Goal: Entertainment & Leisure: Browse casually

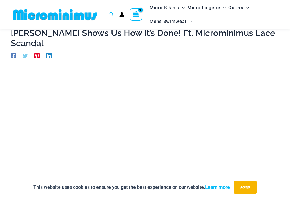
scroll to position [57, 0]
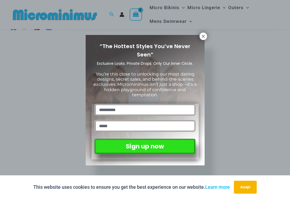
click at [204, 38] on icon at bounding box center [203, 36] width 5 height 5
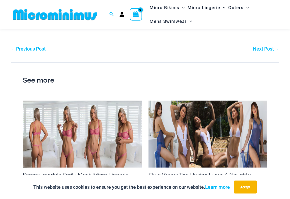
scroll to position [336, 0]
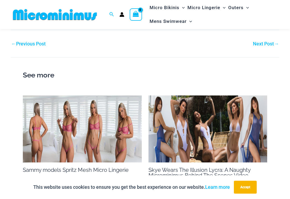
click at [49, 122] on img at bounding box center [82, 128] width 119 height 67
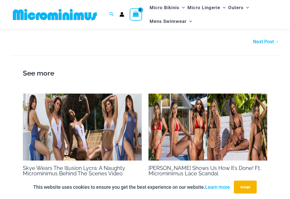
scroll to position [381, 0]
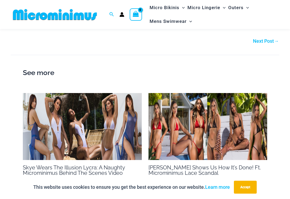
click at [92, 128] on img at bounding box center [82, 126] width 119 height 67
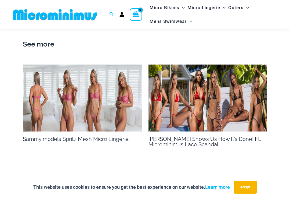
scroll to position [372, 0]
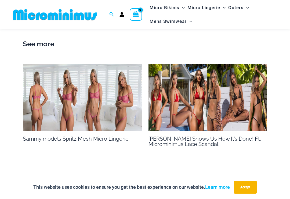
click at [226, 96] on img at bounding box center [207, 97] width 119 height 67
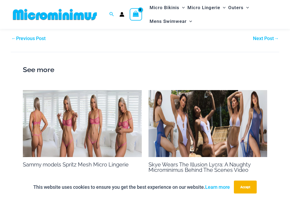
scroll to position [342, 0]
click at [44, 64] on h2 "See more" at bounding box center [145, 69] width 244 height 11
click at [34, 64] on h2 "See more" at bounding box center [145, 69] width 244 height 11
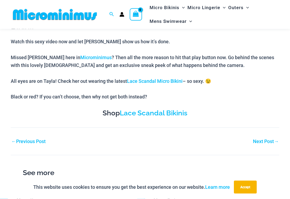
scroll to position [237, 0]
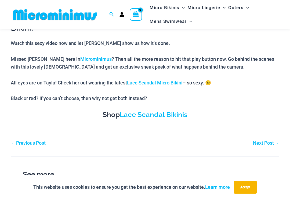
click at [264, 140] on link "Next Post →" at bounding box center [266, 142] width 26 height 5
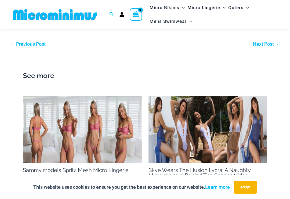
scroll to position [440, 0]
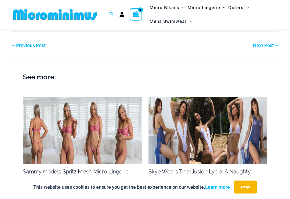
click at [260, 43] on link "Next Post →" at bounding box center [266, 45] width 26 height 5
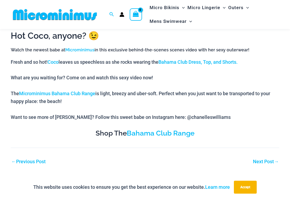
scroll to position [287, 0]
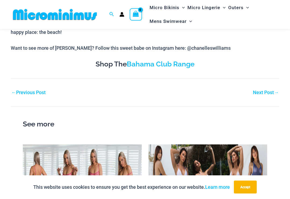
click at [261, 93] on link "Next Post →" at bounding box center [266, 92] width 26 height 5
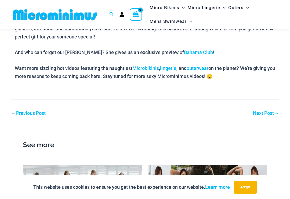
scroll to position [322, 0]
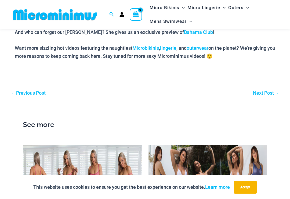
click at [265, 92] on link "Next Post →" at bounding box center [266, 92] width 26 height 5
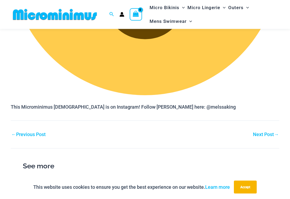
scroll to position [793, 0]
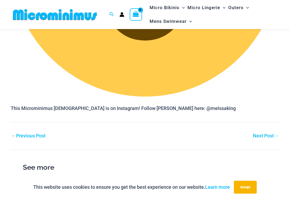
click at [266, 128] on nav "Post navigation ← Previous Post Next Post →" at bounding box center [145, 131] width 269 height 18
click at [265, 133] on link "Next Post →" at bounding box center [266, 135] width 26 height 5
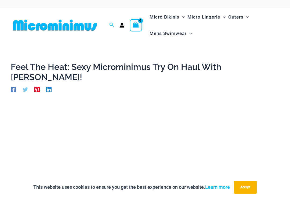
click at [75, 25] on img at bounding box center [55, 25] width 88 height 12
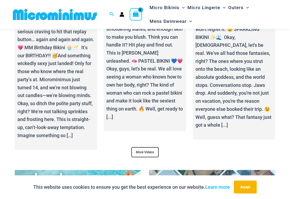
scroll to position [1857, 0]
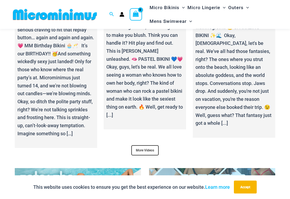
click at [150, 145] on link "More Videos" at bounding box center [144, 150] width 27 height 10
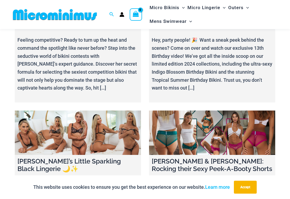
scroll to position [1559, 0]
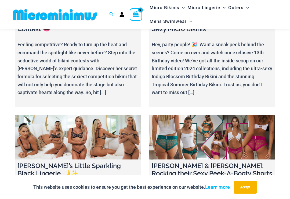
click at [219, 115] on link at bounding box center [212, 137] width 126 height 44
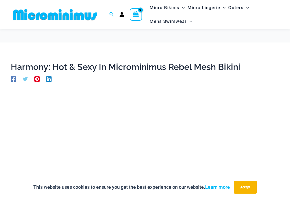
scroll to position [448, 0]
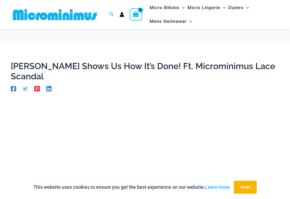
scroll to position [246, 0]
